Goal: Navigation & Orientation: Find specific page/section

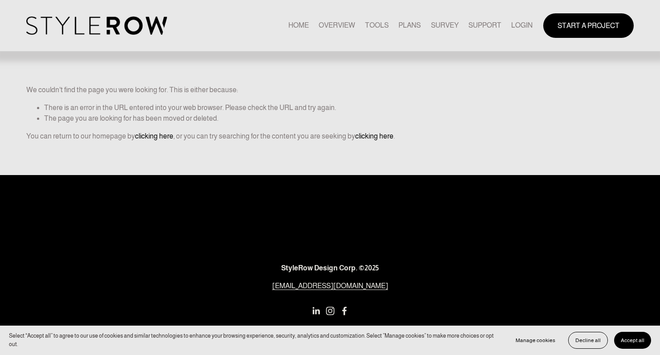
click at [516, 29] on link "LOGIN" at bounding box center [521, 26] width 21 height 12
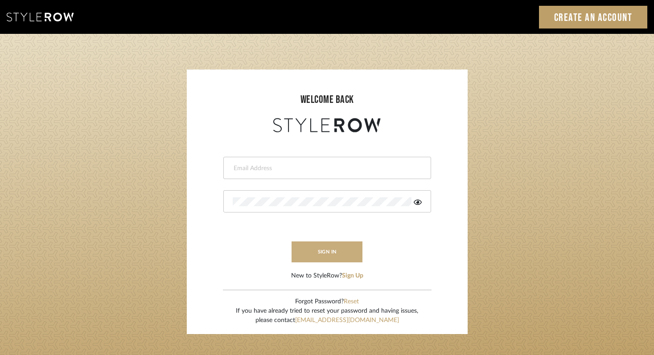
type input "[EMAIL_ADDRESS][DOMAIN_NAME]"
click at [329, 256] on button "sign in" at bounding box center [326, 252] width 71 height 21
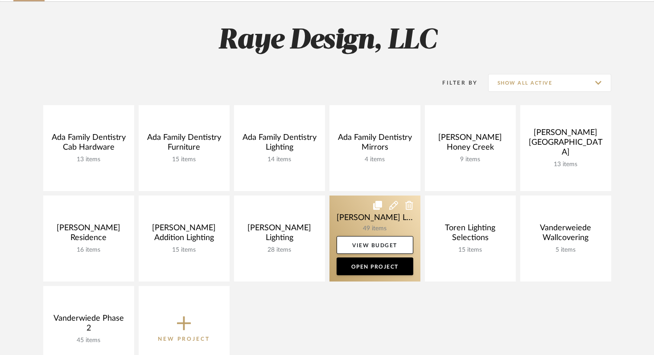
scroll to position [74, 0]
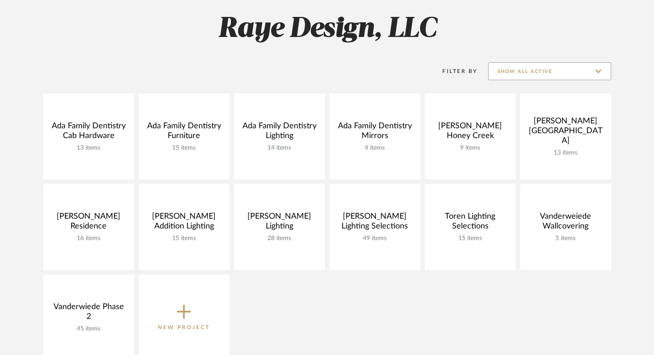
click at [540, 63] on input "Show All Active" at bounding box center [549, 71] width 123 height 18
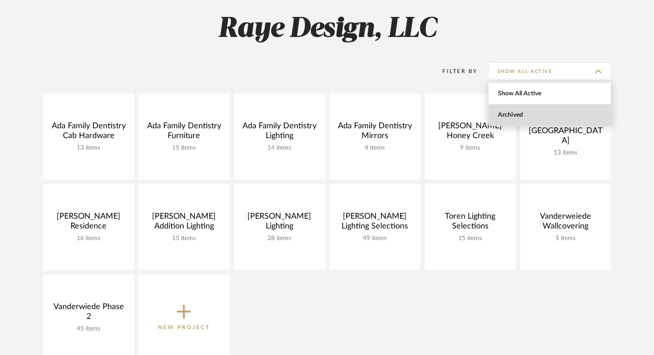
click at [515, 116] on span "Archived" at bounding box center [551, 115] width 106 height 8
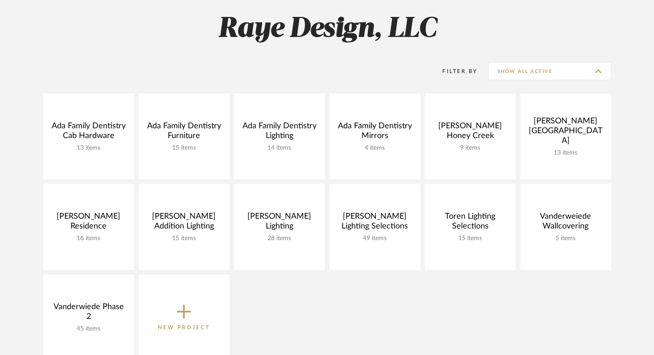
type input "Archived"
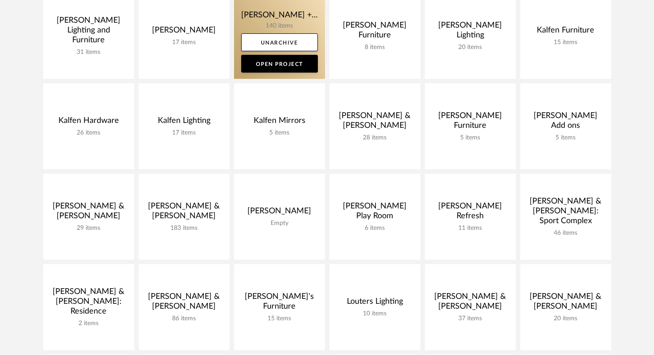
scroll to position [266, 0]
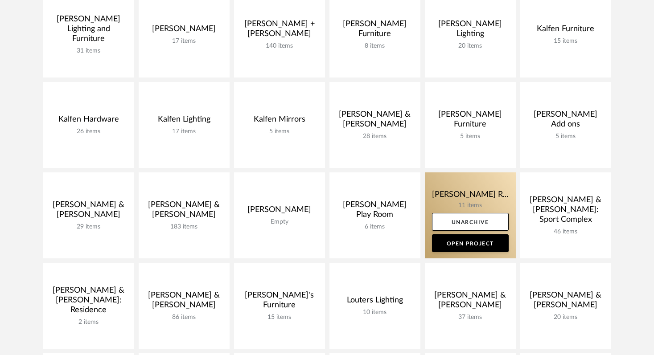
click at [484, 199] on link at bounding box center [470, 215] width 91 height 86
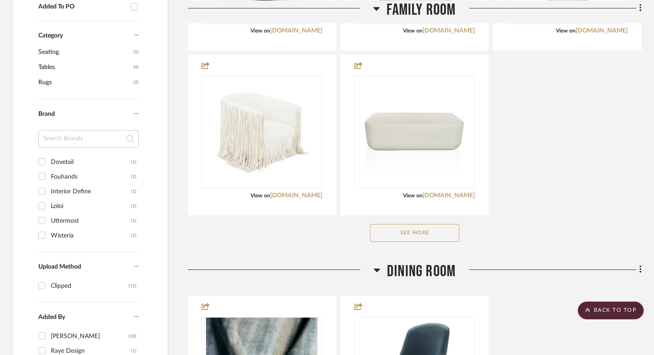
scroll to position [575, 0]
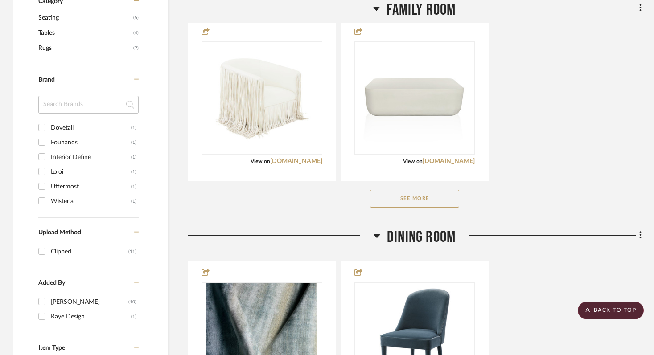
click at [408, 190] on button "See More" at bounding box center [414, 199] width 89 height 18
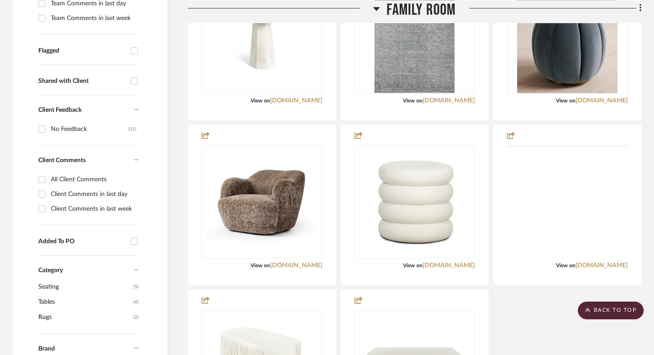
scroll to position [318, 0]
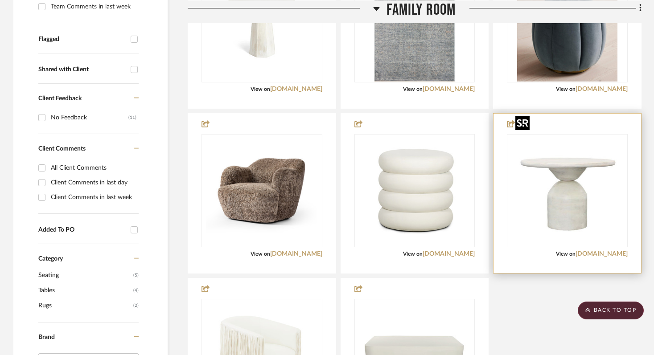
click at [555, 181] on img "0" at bounding box center [567, 190] width 111 height 111
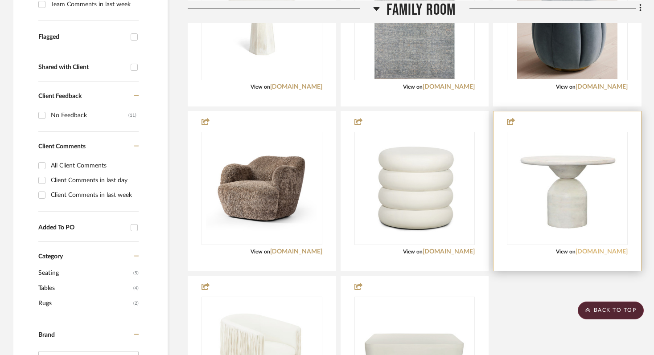
click at [592, 249] on link "dovetailhome.com" at bounding box center [601, 252] width 52 height 6
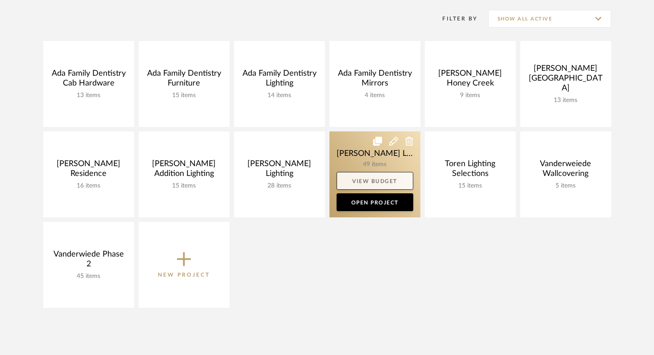
scroll to position [123, 0]
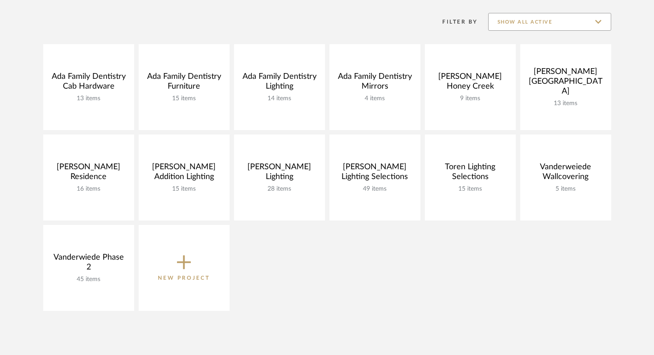
click at [500, 16] on input "Show All Active" at bounding box center [549, 22] width 123 height 18
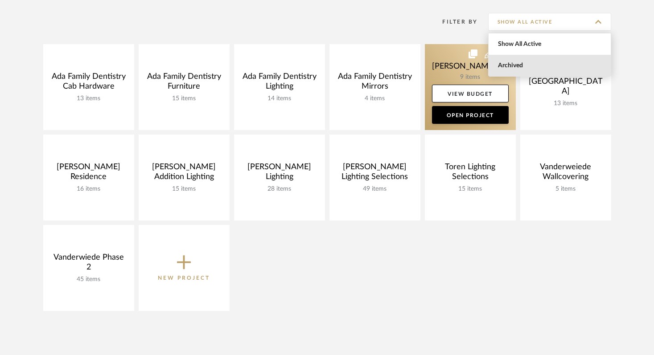
click at [500, 69] on span "Archived" at bounding box center [551, 66] width 106 height 8
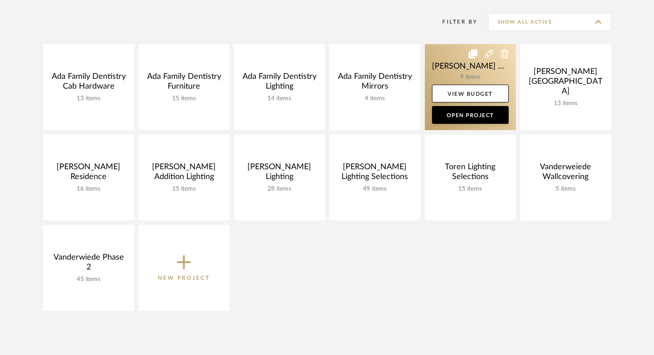
type input "Archived"
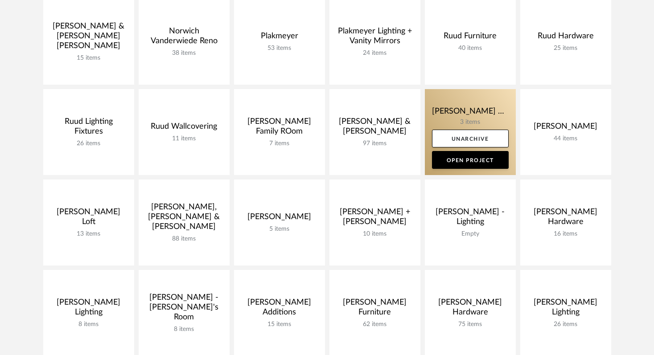
scroll to position [719, 0]
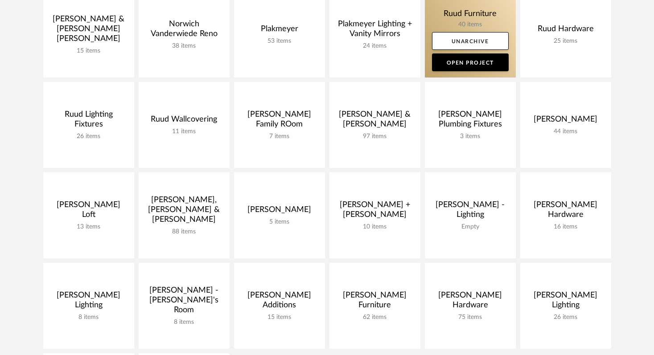
click at [458, 16] on link at bounding box center [470, 35] width 91 height 86
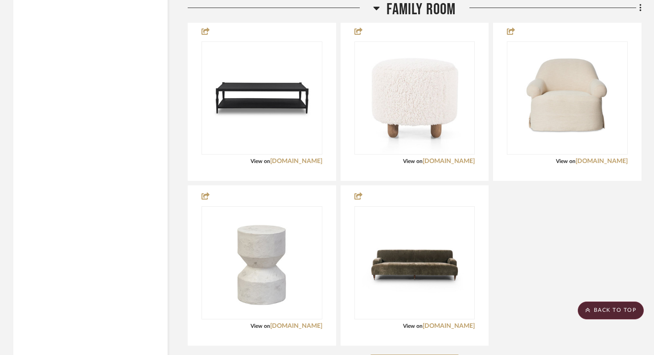
scroll to position [1566, 0]
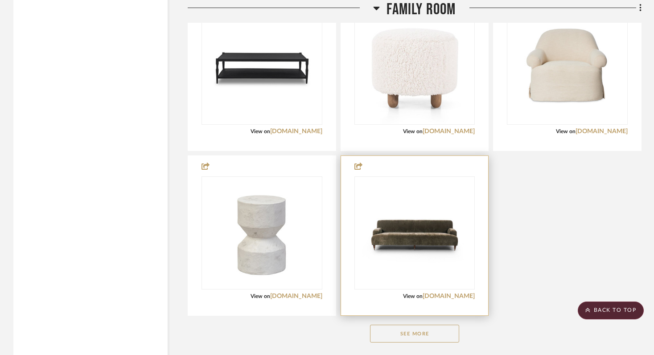
click at [450, 291] on div at bounding box center [414, 236] width 147 height 160
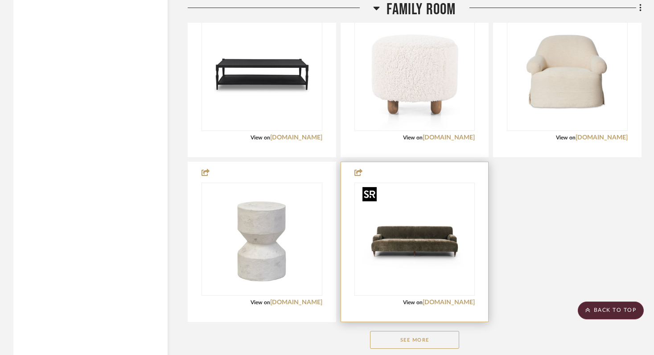
scroll to position [1535, 0]
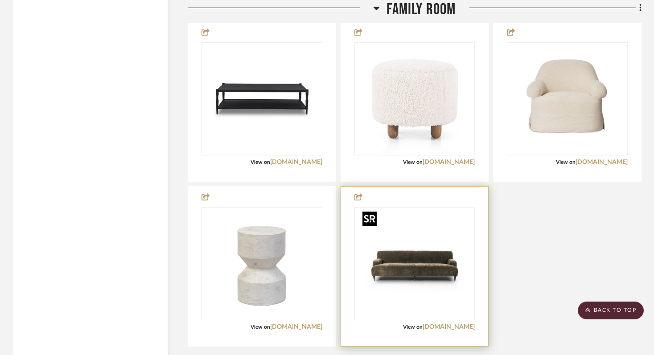
click at [411, 265] on img "0" at bounding box center [414, 263] width 111 height 111
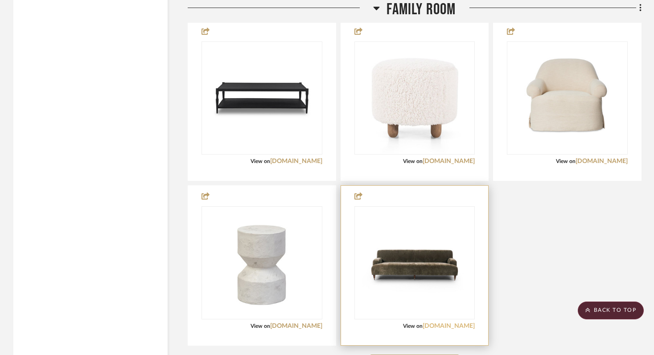
click at [438, 328] on link "fourhands.com" at bounding box center [448, 326] width 52 height 6
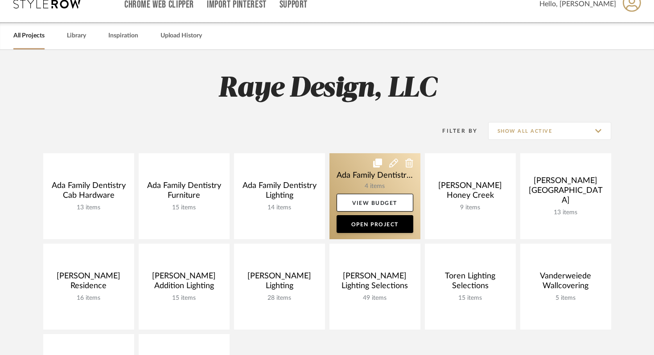
scroll to position [51, 0]
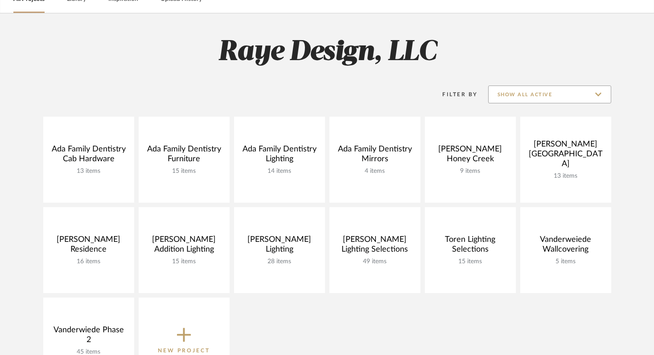
click at [513, 98] on input "Show All Active" at bounding box center [549, 95] width 123 height 18
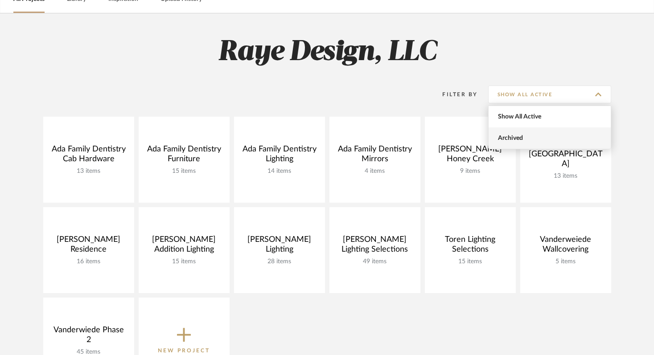
click at [512, 136] on span "Archived" at bounding box center [551, 139] width 106 height 8
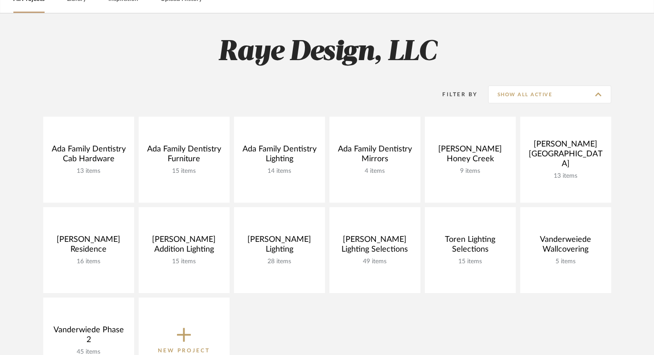
type input "Archived"
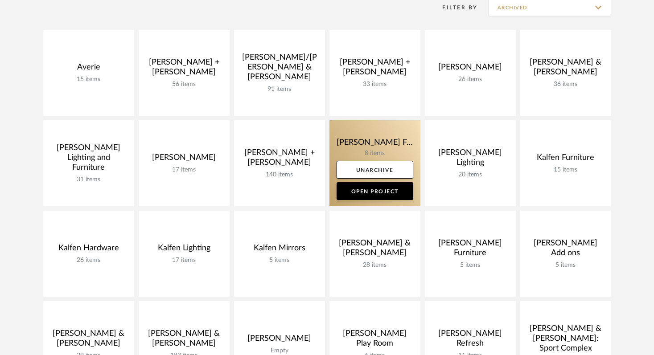
scroll to position [172, 0]
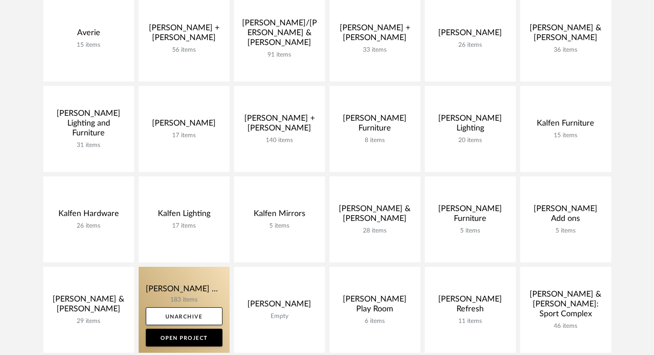
click at [187, 289] on link at bounding box center [184, 310] width 91 height 86
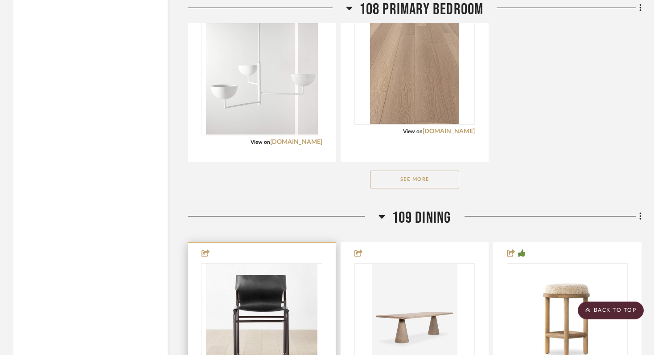
scroll to position [9001, 0]
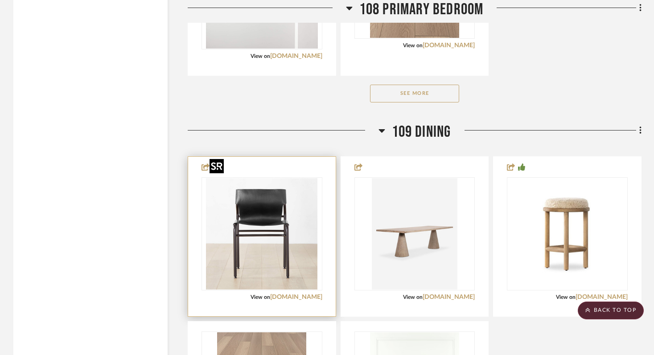
click at [273, 246] on img "0" at bounding box center [261, 233] width 111 height 111
click at [305, 294] on link "cb2.com" at bounding box center [296, 297] width 52 height 6
